Goal: Transaction & Acquisition: Purchase product/service

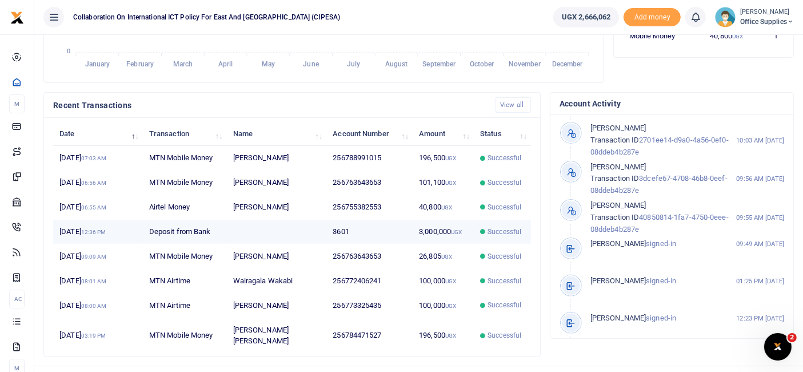
scroll to position [308, 0]
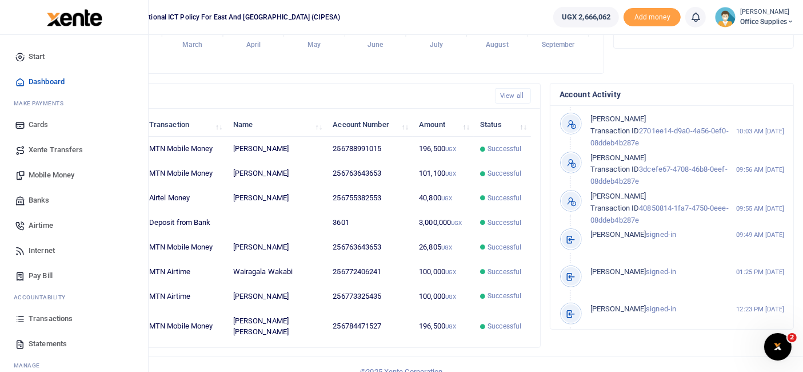
click at [35, 224] on span "Airtime" at bounding box center [41, 224] width 25 height 11
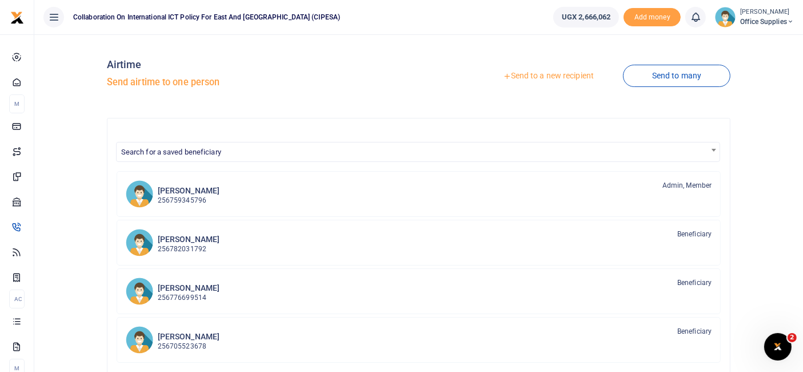
click at [560, 77] on link "Send to a new recipient" at bounding box center [548, 76] width 149 height 21
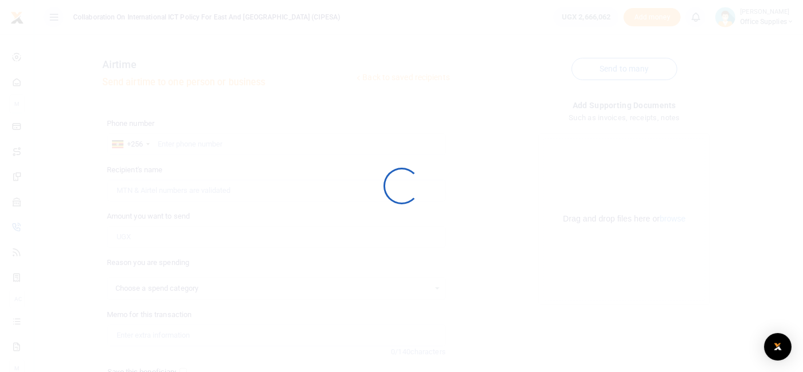
select select
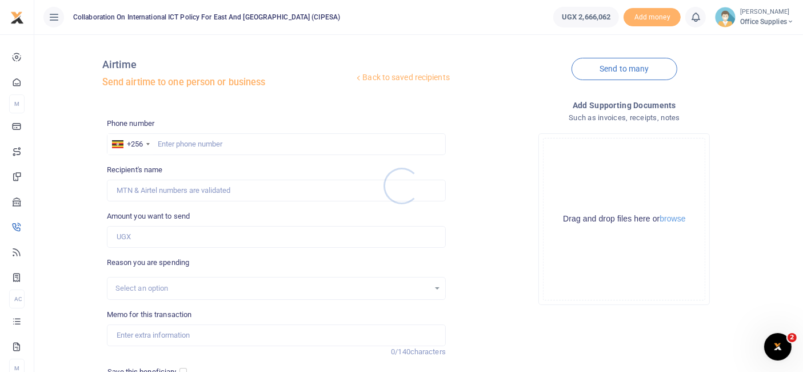
click at [190, 139] on div at bounding box center [401, 186] width 803 height 372
click at [189, 144] on input "text" at bounding box center [276, 144] width 339 height 22
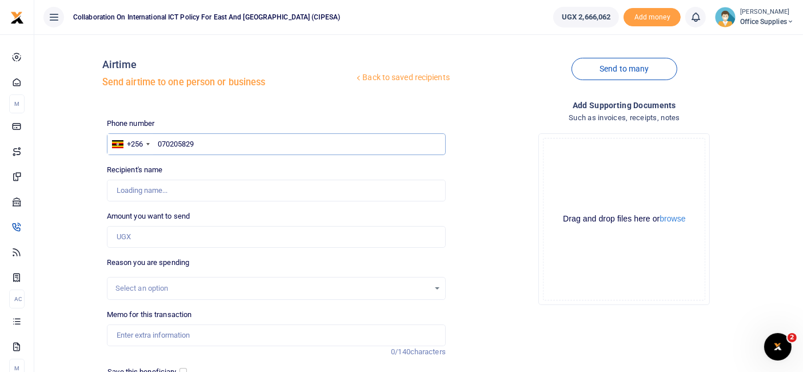
type input "0702058298"
type input "Edrine Wanyama"
type input "0702058298"
click at [138, 235] on input "Amount you want to send" at bounding box center [276, 237] width 339 height 22
type input "100,000"
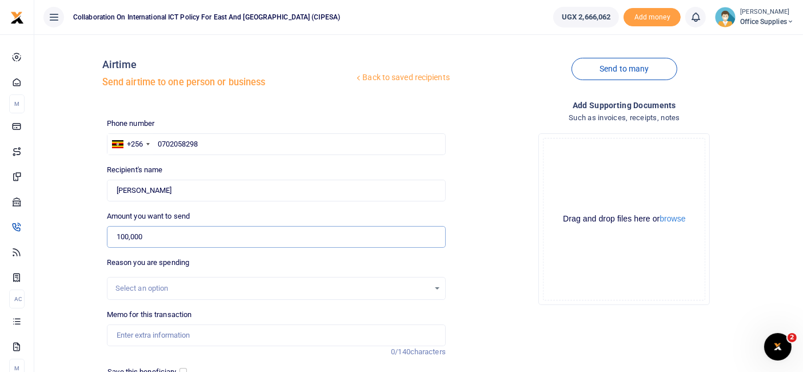
scroll to position [85, 0]
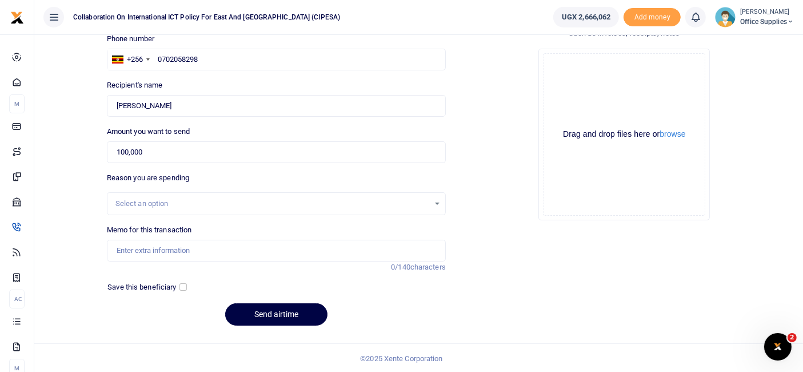
click at [170, 198] on div "Select an option" at bounding box center [272, 203] width 314 height 11
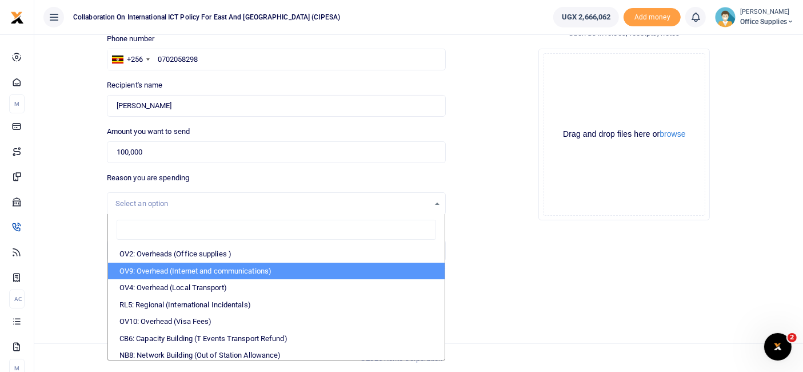
click at [197, 273] on li "OV9: Overhead (Internet and communications)" at bounding box center [276, 270] width 337 height 17
select select "74"
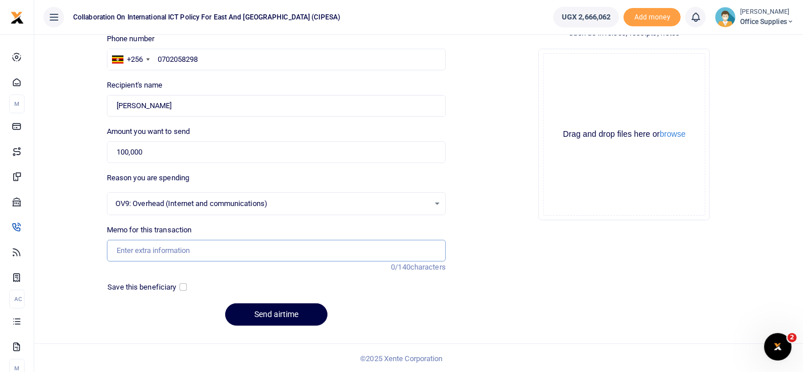
click at [171, 253] on input "Memo for this transaction" at bounding box center [276, 251] width 339 height 22
type input "Communication Reimbursement for September"
click at [180, 286] on input "checkbox" at bounding box center [182, 286] width 7 height 7
checkbox input "true"
click at [278, 314] on button "Send airtime" at bounding box center [276, 314] width 102 height 22
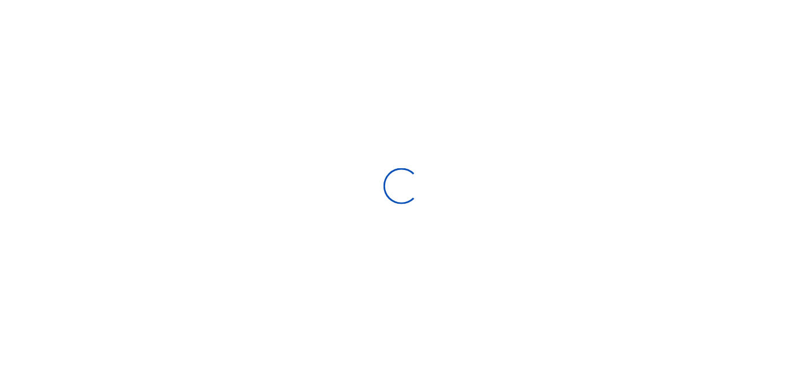
scroll to position [85, 0]
select select
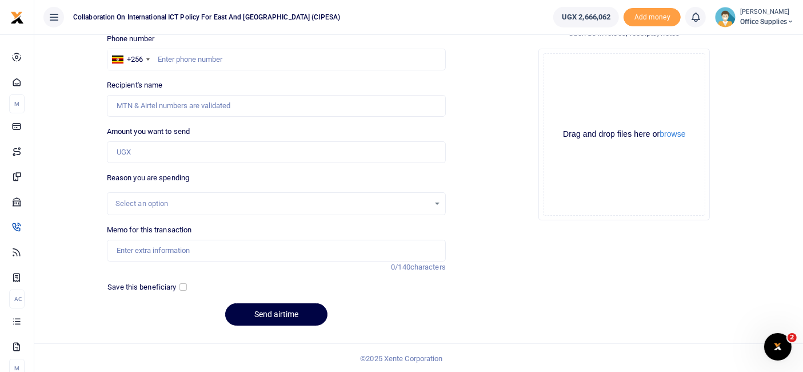
scroll to position [0, 0]
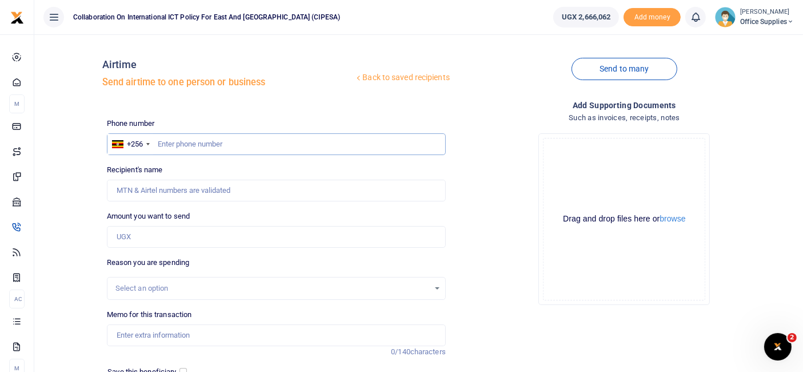
click at [182, 143] on input "text" at bounding box center [276, 144] width 339 height 22
type input "0702058298"
type input "Edrine Wanyama"
type input "0702058298"
click at [130, 242] on input "Amount you want to send" at bounding box center [276, 237] width 339 height 22
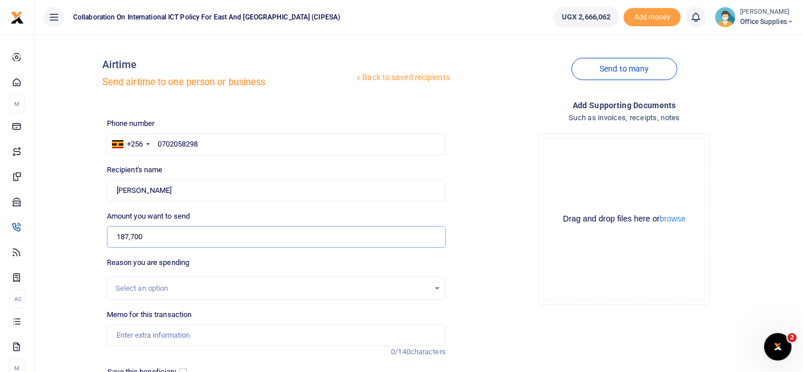
scroll to position [85, 0]
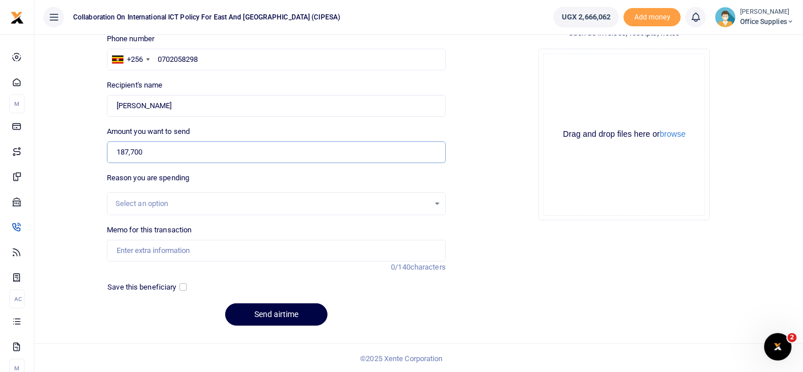
type input "187,700"
click at [178, 206] on div "Select an option" at bounding box center [272, 203] width 314 height 11
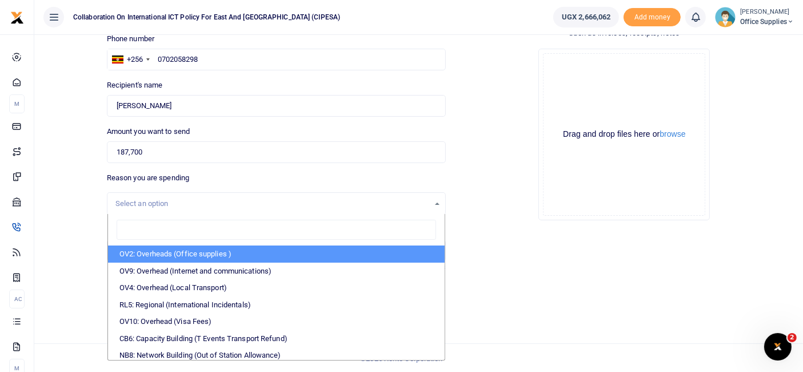
click at [231, 250] on li "OV2: Overheads (Office supplies )" at bounding box center [276, 253] width 337 height 17
select select "45"
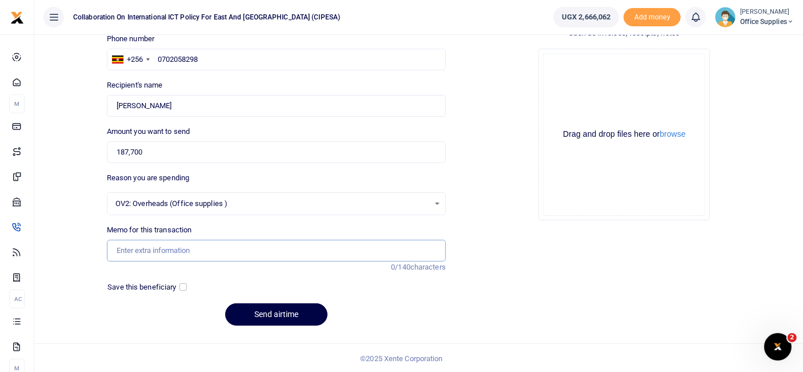
click at [180, 249] on input "Memo for this transaction" at bounding box center [276, 251] width 339 height 22
type input "G"
type input "C"
type input "S"
type input "g"
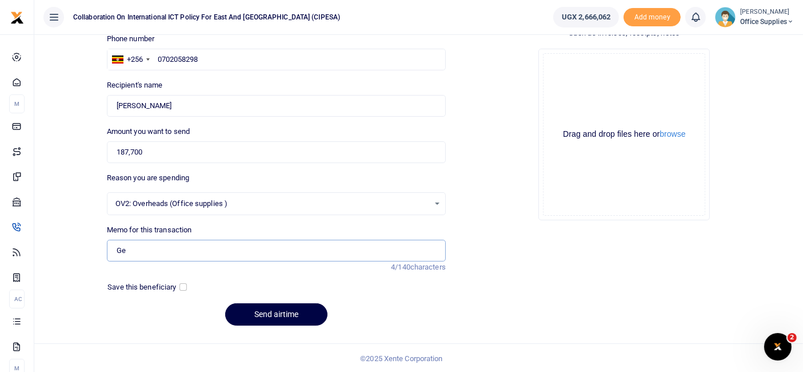
type input "G"
type input "Staff Party Balance"
click at [185, 286] on input "checkbox" at bounding box center [182, 286] width 7 height 7
checkbox input "true"
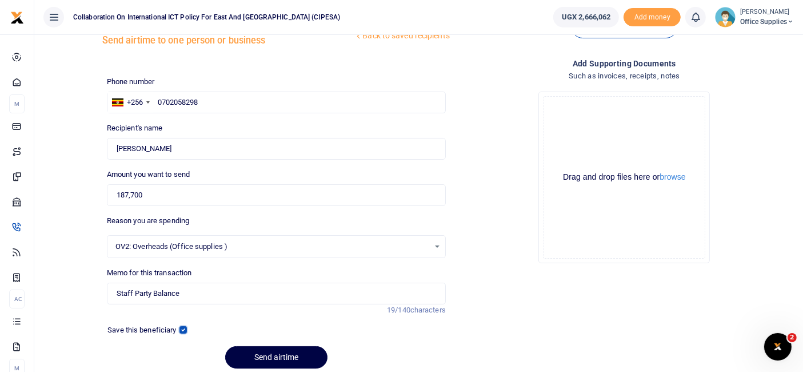
scroll to position [42, 0]
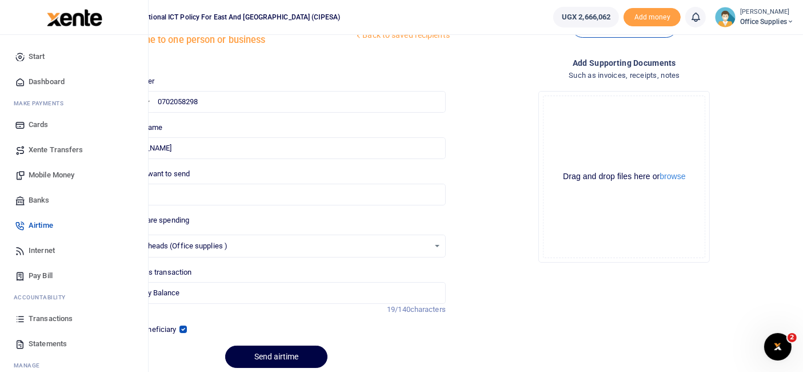
click at [49, 178] on span "Mobile Money" at bounding box center [52, 174] width 46 height 11
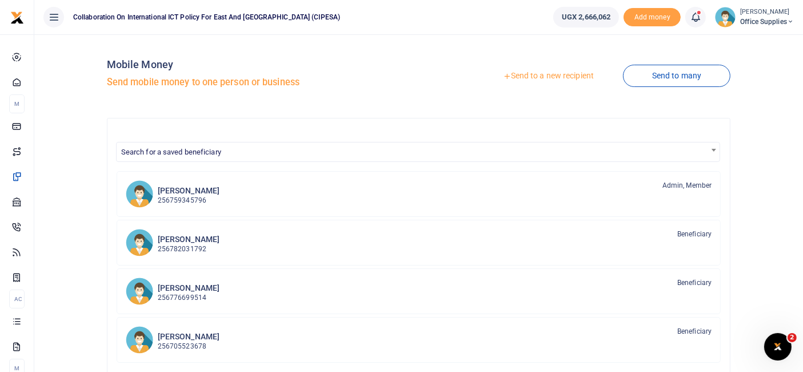
click at [564, 75] on link "Send to a new recipient" at bounding box center [548, 76] width 149 height 21
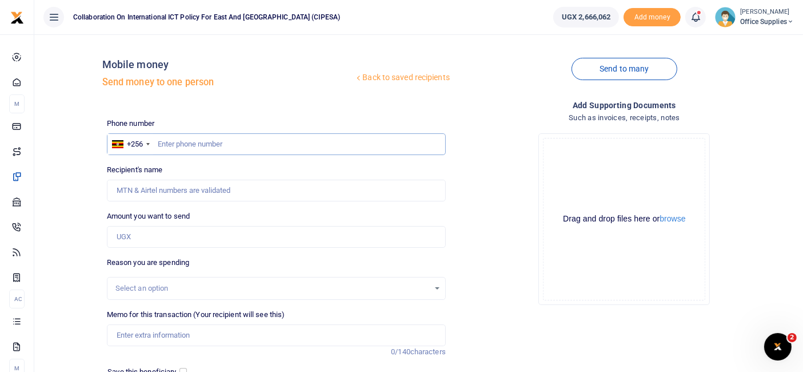
click at [189, 145] on input "text" at bounding box center [276, 144] width 339 height 22
type input "0702058298"
type input "[PERSON_NAME]"
type input "0702058298"
click at [143, 233] on input "Amount you want to send" at bounding box center [276, 237] width 339 height 22
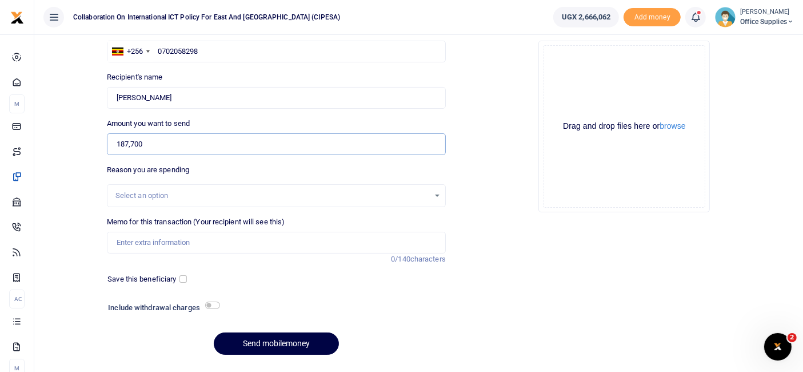
scroll to position [94, 0]
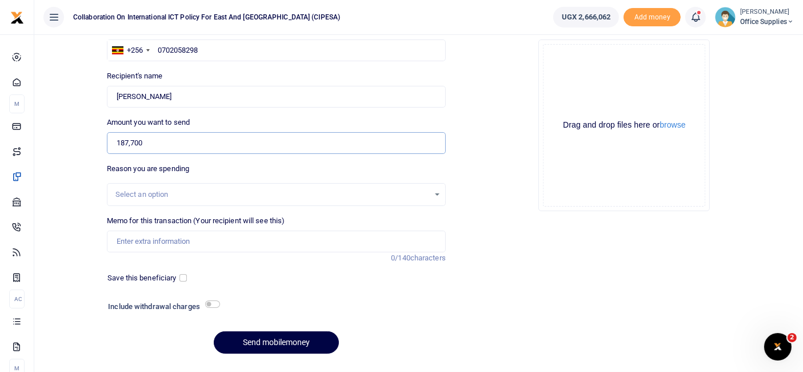
type input "187,700"
click at [429, 197] on div "Select an option" at bounding box center [272, 194] width 314 height 11
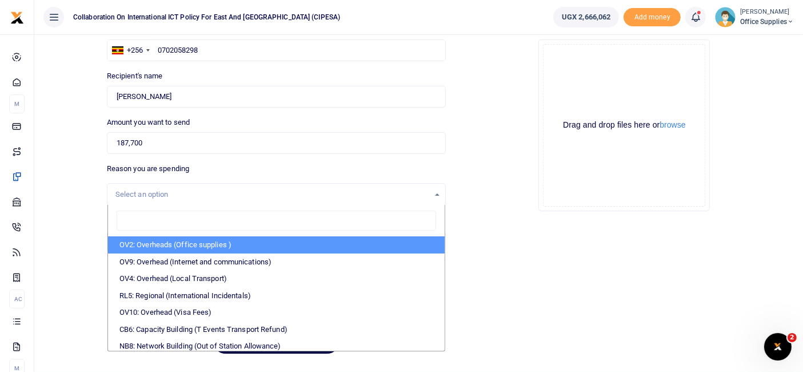
click at [223, 241] on li "OV2: Overheads (Office supplies )" at bounding box center [276, 244] width 337 height 17
select select "45"
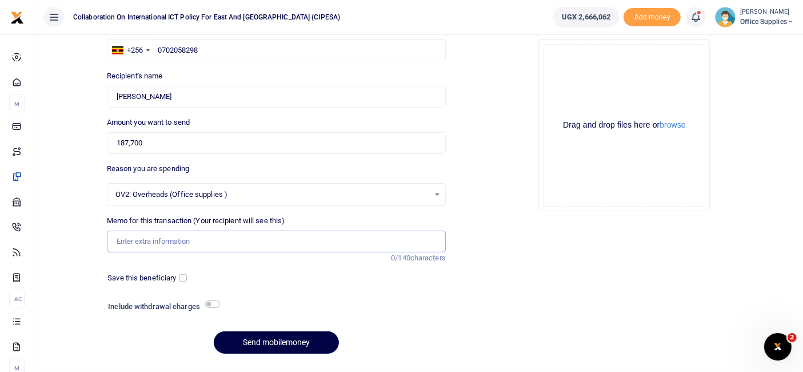
click at [173, 234] on input "Memo for this transaction (Your recipient will see this)" at bounding box center [276, 241] width 339 height 22
type input "Staff Party Balance"
click at [183, 276] on input "checkbox" at bounding box center [182, 277] width 7 height 7
checkbox input "true"
click at [278, 344] on button "Send mobilemoney" at bounding box center [276, 342] width 125 height 22
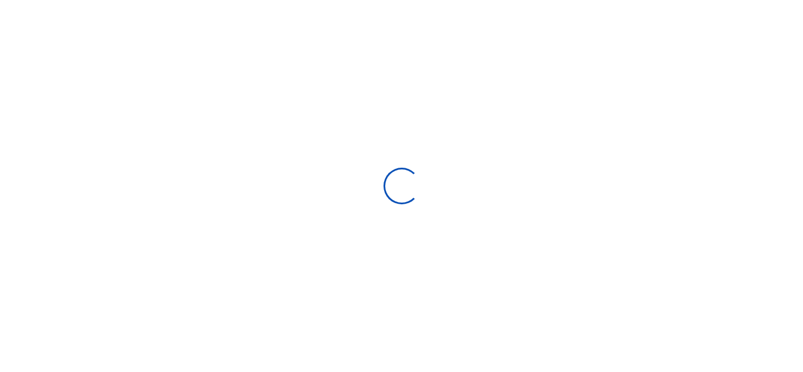
scroll to position [94, 0]
select select
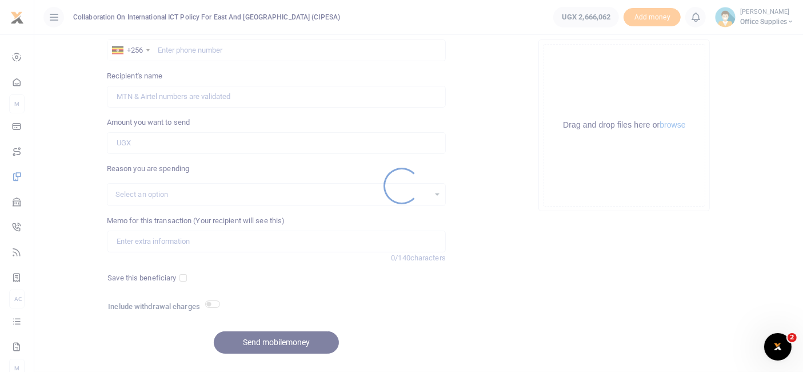
scroll to position [0, 0]
